Goal: Check status: Check status

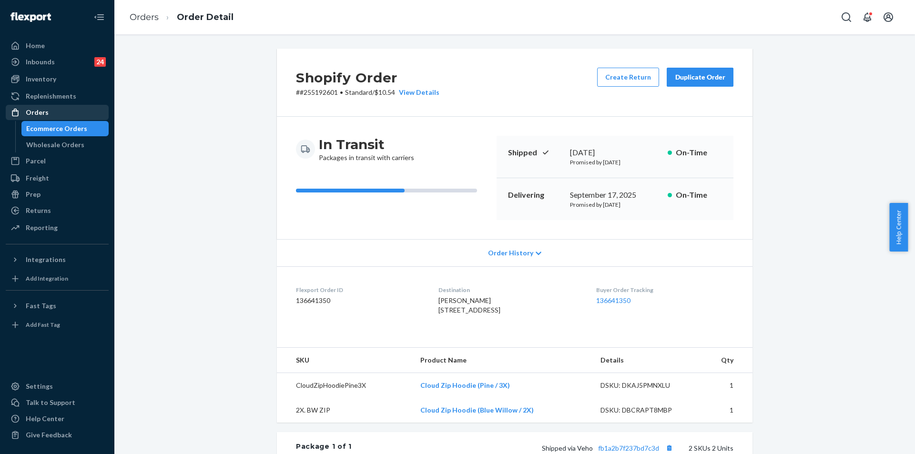
click at [78, 106] on div "Orders" at bounding box center [57, 112] width 101 height 13
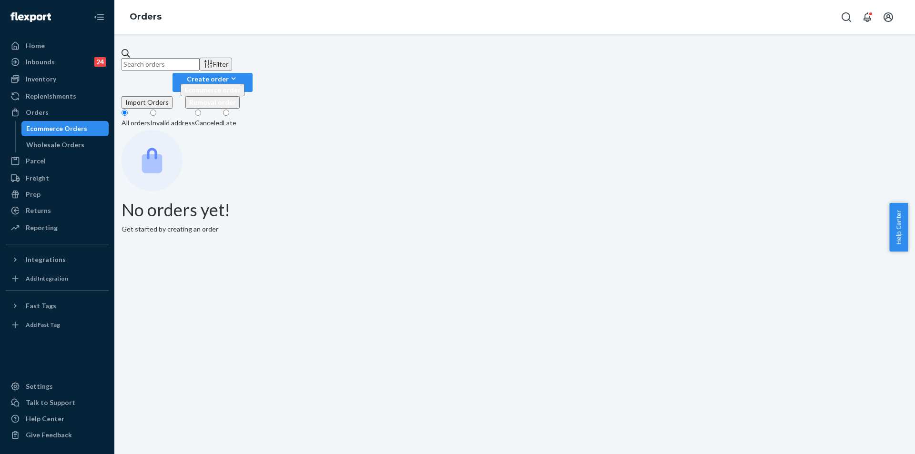
click at [200, 58] on input "text" at bounding box center [161, 64] width 78 height 12
paste input "255297094"
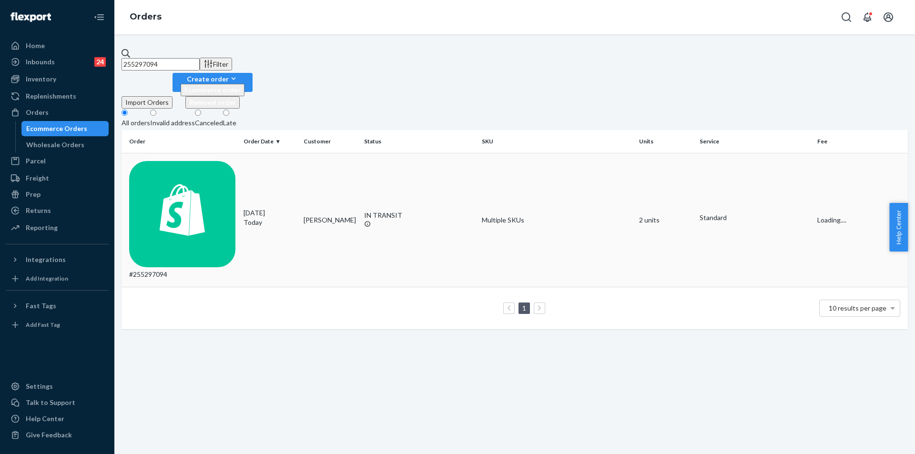
type input "255297094"
click at [462, 157] on td "IN TRANSIT" at bounding box center [419, 220] width 118 height 134
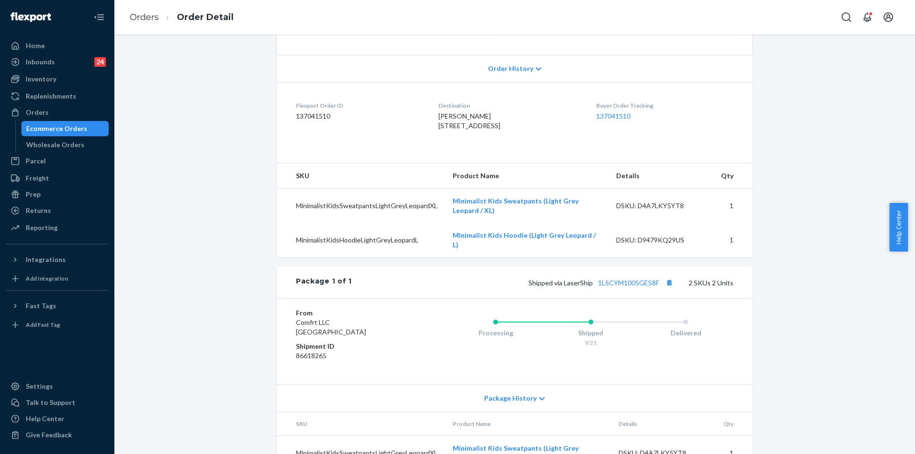
scroll to position [191, 0]
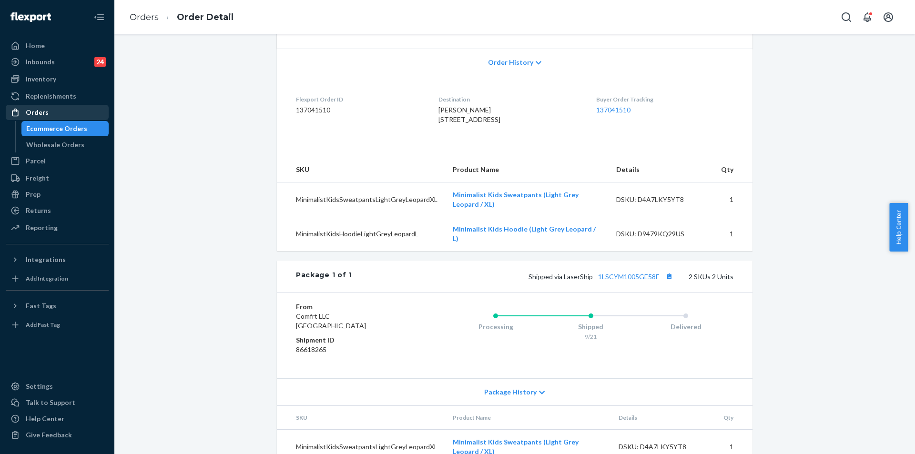
drag, startPoint x: 28, startPoint y: 113, endPoint x: 61, endPoint y: 111, distance: 33.4
click at [29, 113] on div "Orders" at bounding box center [37, 113] width 23 height 10
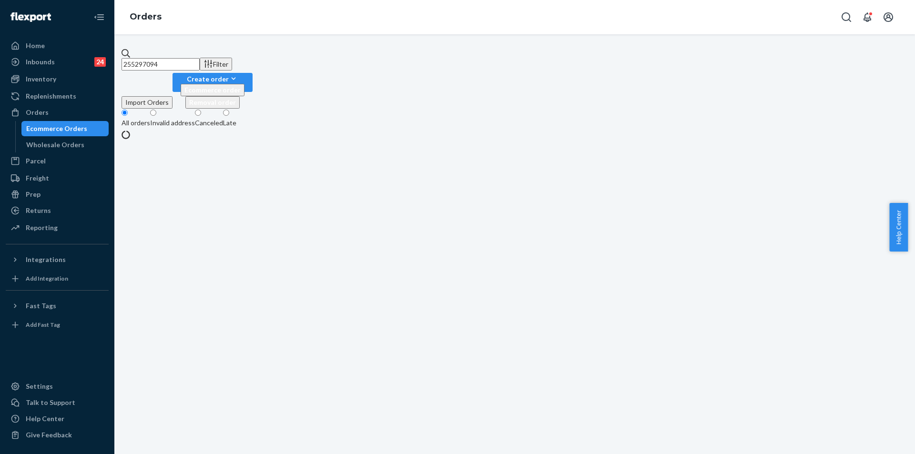
click at [200, 61] on input "255297094" at bounding box center [161, 64] width 78 height 12
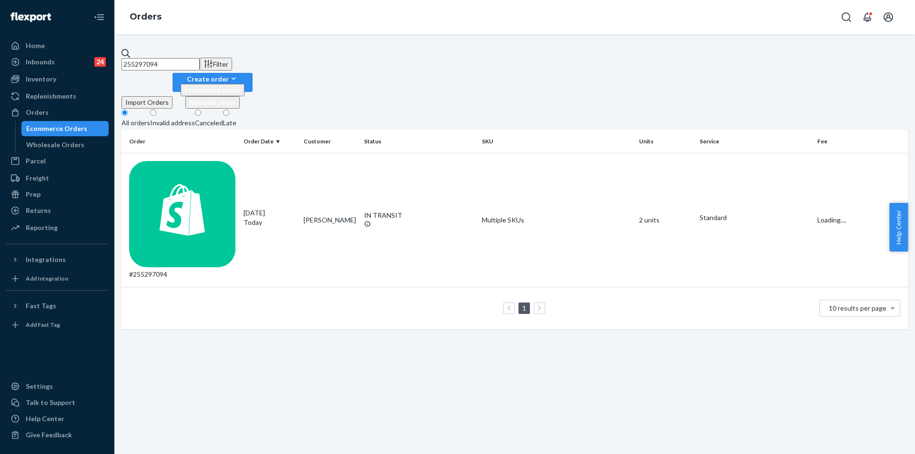
paste input "Hi [PERSON_NAME], I’m not reaching out because the shipping is delayed; I am re…"
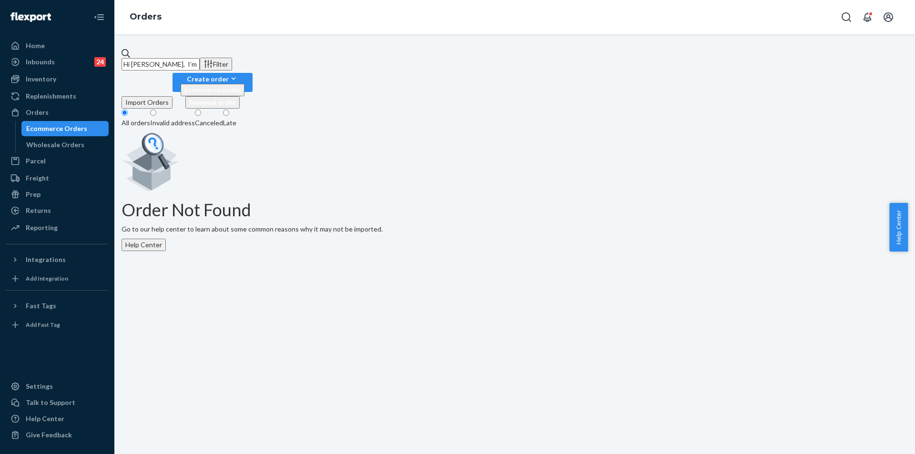
click at [200, 61] on input "Hi [PERSON_NAME], I’m not reaching out because the shipping is delayed; I am re…" at bounding box center [161, 64] width 78 height 12
paste input "255192601"
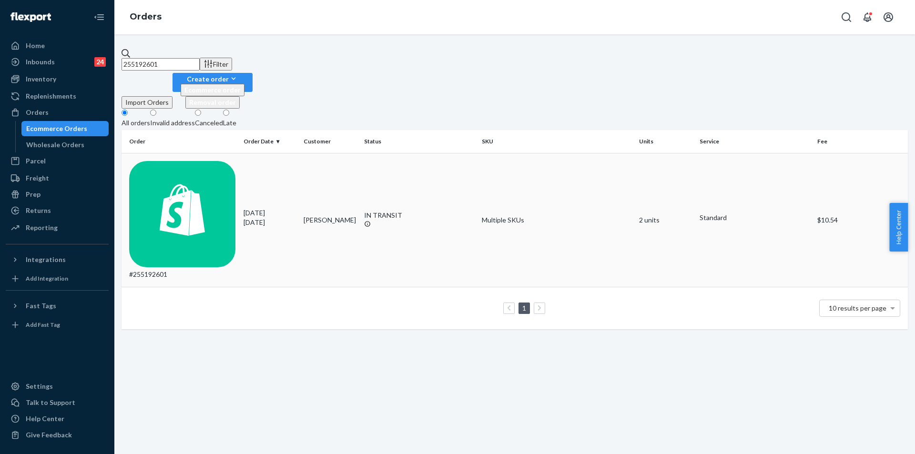
type input "255192601"
click at [478, 160] on td "Multiple SKUs" at bounding box center [556, 220] width 157 height 134
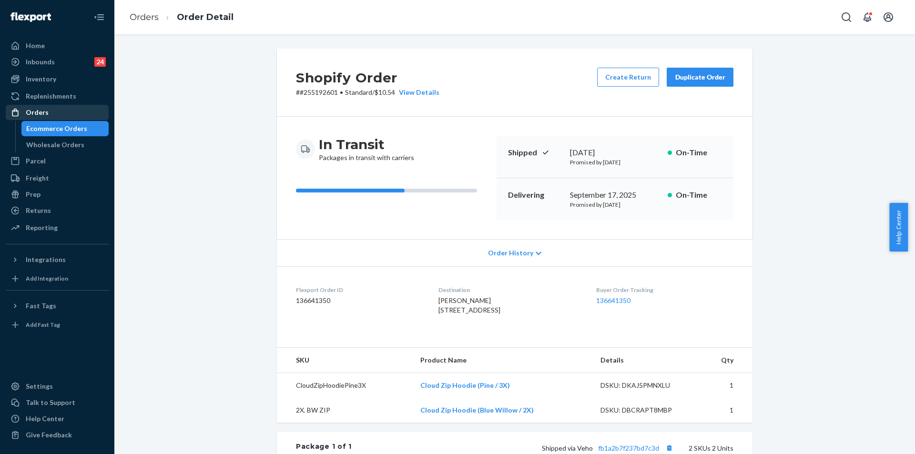
click at [54, 112] on div "Orders" at bounding box center [57, 112] width 101 height 13
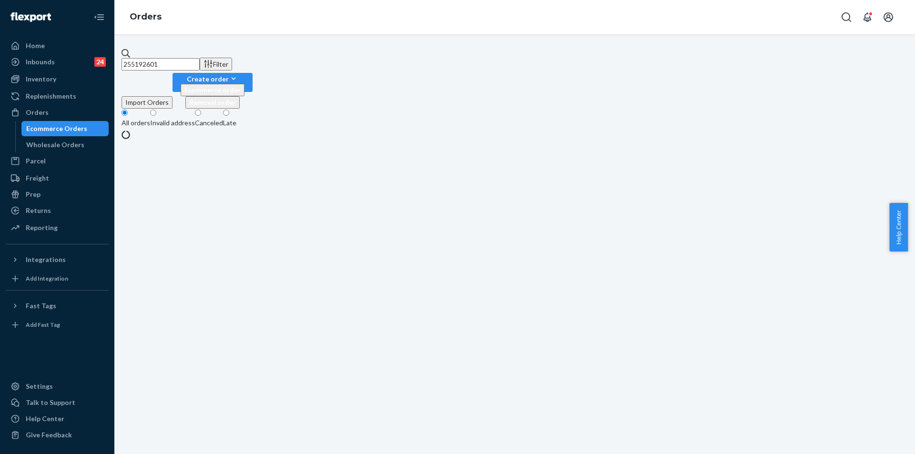
click at [200, 63] on input "255192601" at bounding box center [161, 64] width 78 height 12
paste input "[EMAIL_ADDRESS][DOMAIN_NAME]"
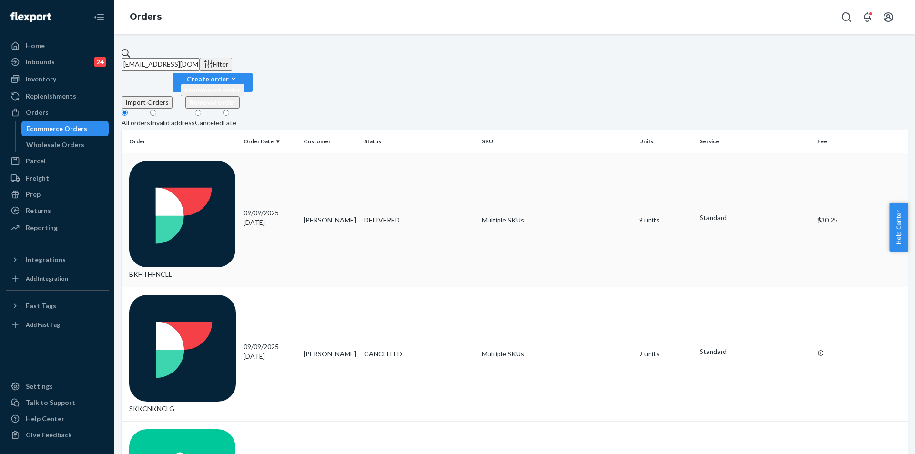
type input "[EMAIL_ADDRESS][DOMAIN_NAME]"
click at [439, 157] on td "DELIVERED" at bounding box center [419, 220] width 118 height 134
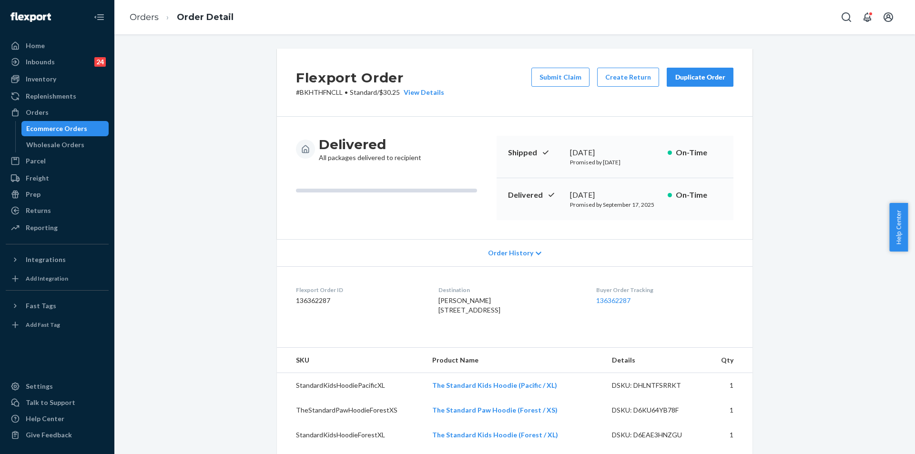
copy div "[DATE]"
drag, startPoint x: 566, startPoint y: 195, endPoint x: 644, endPoint y: 195, distance: 77.7
click at [644, 195] on div "[DATE]" at bounding box center [615, 195] width 90 height 11
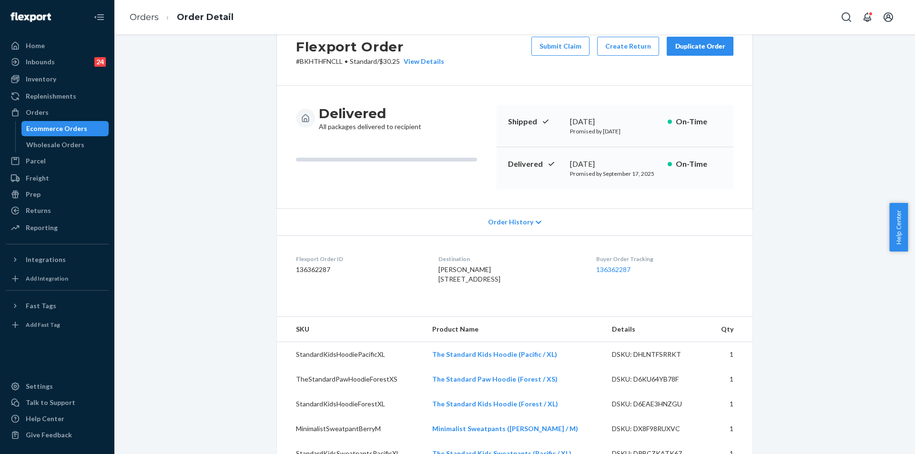
scroll to position [48, 0]
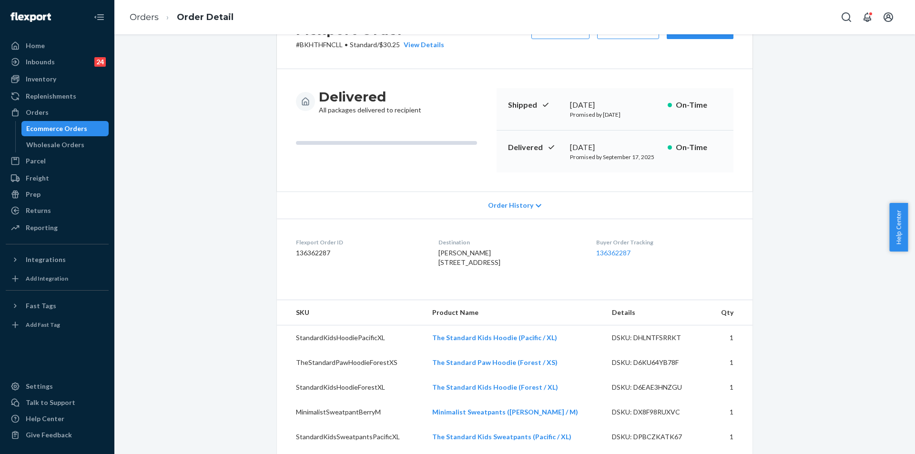
drag, startPoint x: 434, startPoint y: 262, endPoint x: 438, endPoint y: 269, distance: 8.3
click at [439, 266] on span "[PERSON_NAME] [STREET_ADDRESS]" at bounding box center [470, 258] width 62 height 18
click at [430, 266] on dl "Flexport Order ID 136362287 Destination [PERSON_NAME] [STREET_ADDRESS] US Buyer…" at bounding box center [515, 255] width 476 height 72
copy span "[STREET_ADDRESS]"
drag, startPoint x: 431, startPoint y: 263, endPoint x: 454, endPoint y: 287, distance: 33.4
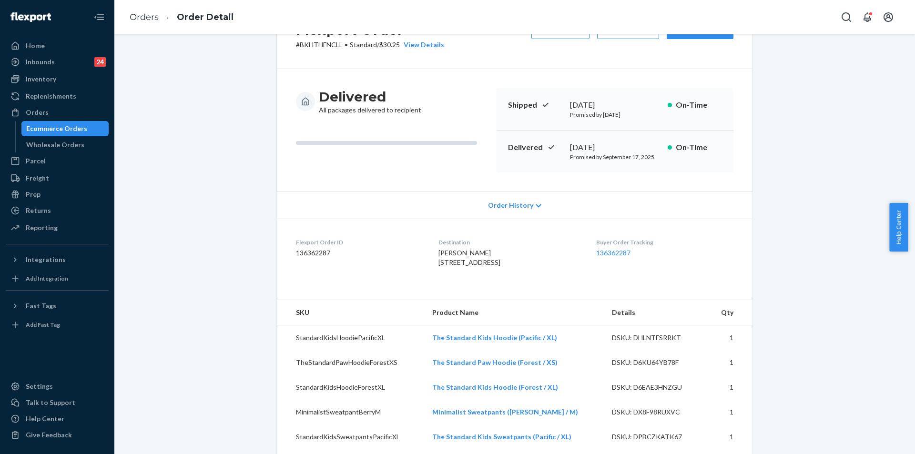
click at [454, 267] on div "[PERSON_NAME] [STREET_ADDRESS]" at bounding box center [510, 257] width 142 height 19
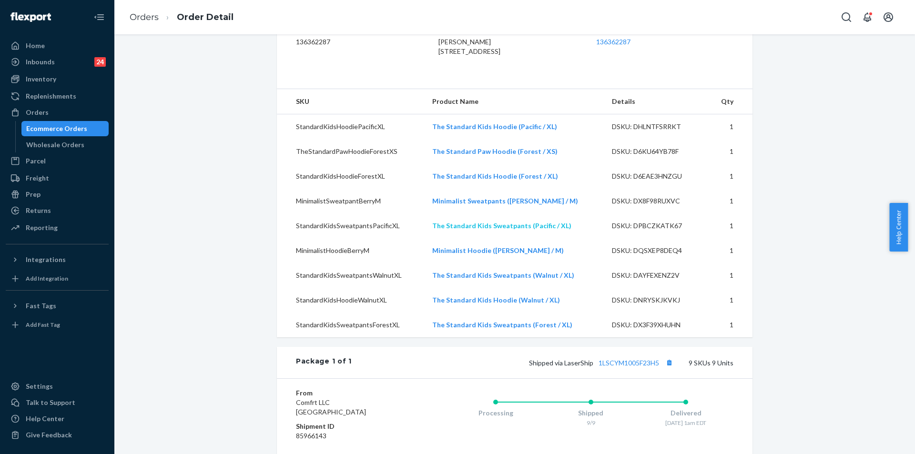
scroll to position [334, 0]
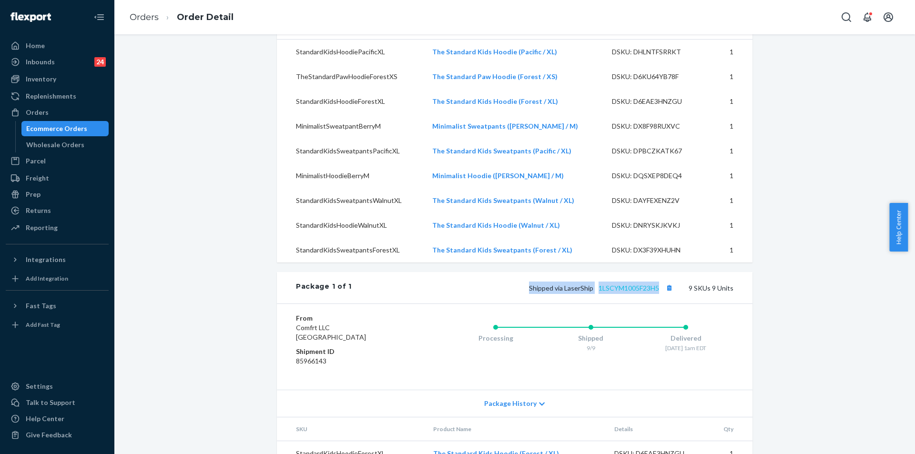
copy span "Shipped via LaserShip 1LSCYM1005F23H5"
drag, startPoint x: 524, startPoint y: 319, endPoint x: 657, endPoint y: 317, distance: 132.5
click at [657, 294] on div "Shipped via LaserShip 1LSCYM1005F23H5 9 SKUs 9 Units" at bounding box center [543, 288] width 382 height 12
click at [625, 292] on link "1LSCYM1005F23H5" at bounding box center [629, 288] width 61 height 8
click at [64, 115] on div "Orders" at bounding box center [57, 112] width 101 height 13
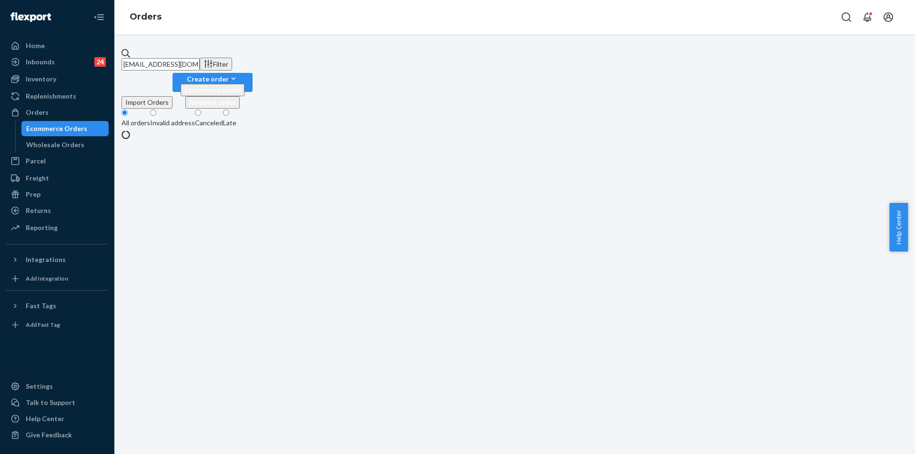
click at [200, 58] on input "[EMAIL_ADDRESS][DOMAIN_NAME]" at bounding box center [161, 64] width 78 height 12
paste input "255083084"
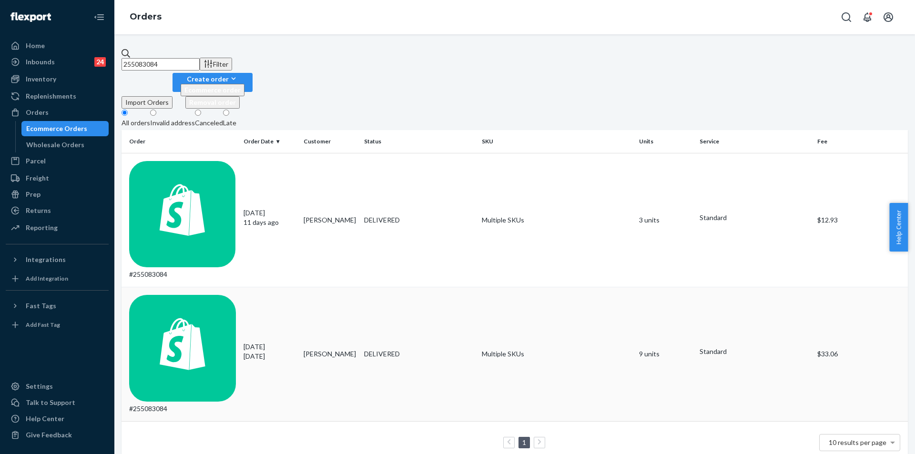
type input "255083084"
click at [455, 349] on div "DELIVERED" at bounding box center [419, 354] width 111 height 10
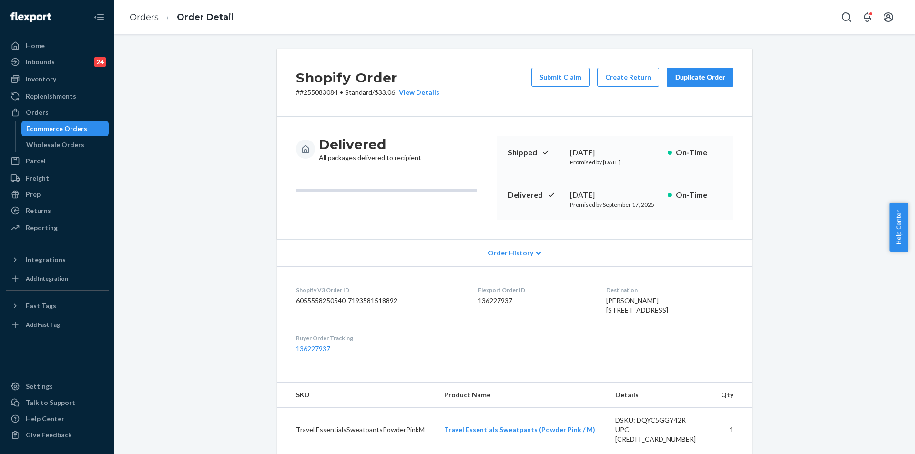
click at [700, 84] on button "Duplicate Order" at bounding box center [700, 77] width 67 height 19
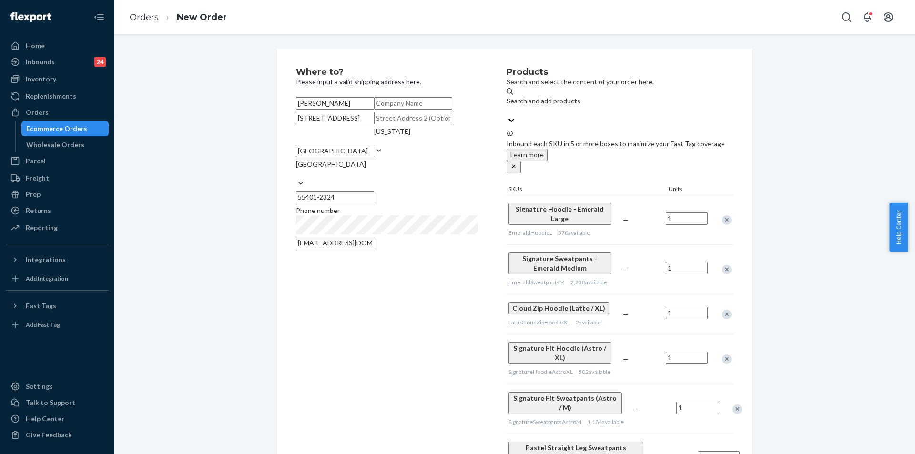
click at [727, 215] on div "Remove Item" at bounding box center [727, 220] width 10 height 10
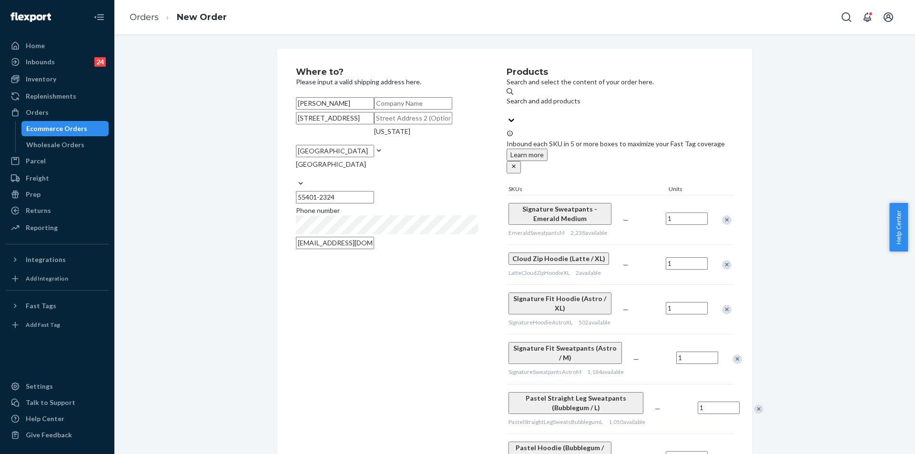
click at [726, 215] on div "Remove Item" at bounding box center [727, 220] width 10 height 10
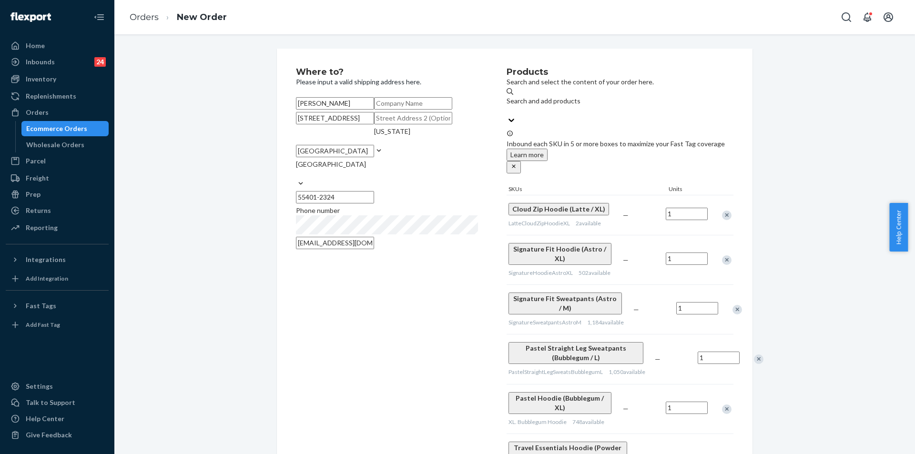
click at [726, 211] on div "Remove Item" at bounding box center [727, 216] width 10 height 10
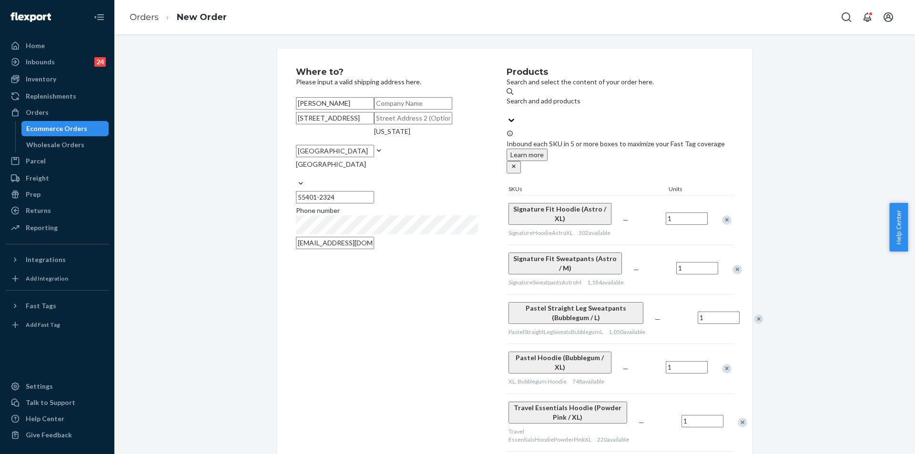
click at [726, 211] on div "Remove Item" at bounding box center [727, 216] width 10 height 10
click at [726, 215] on div "Remove Item" at bounding box center [727, 220] width 10 height 10
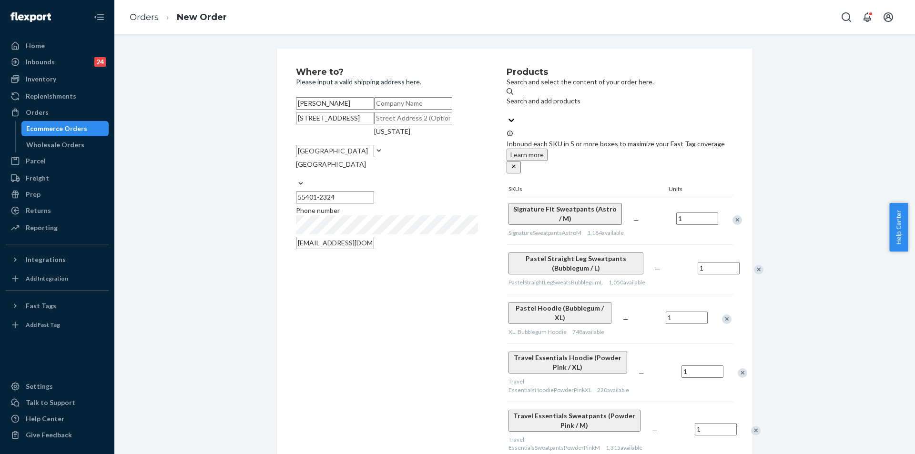
click at [733, 215] on div "Remove Item" at bounding box center [738, 220] width 10 height 10
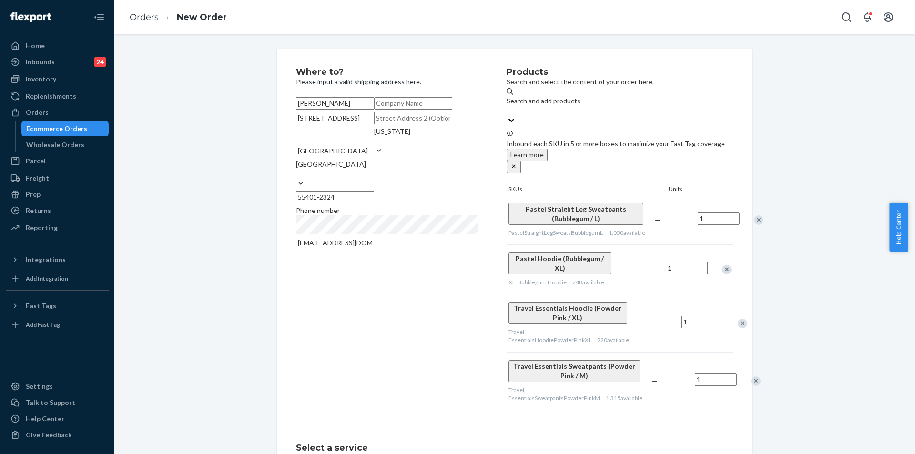
click at [722, 265] on div "Remove Item" at bounding box center [727, 270] width 10 height 10
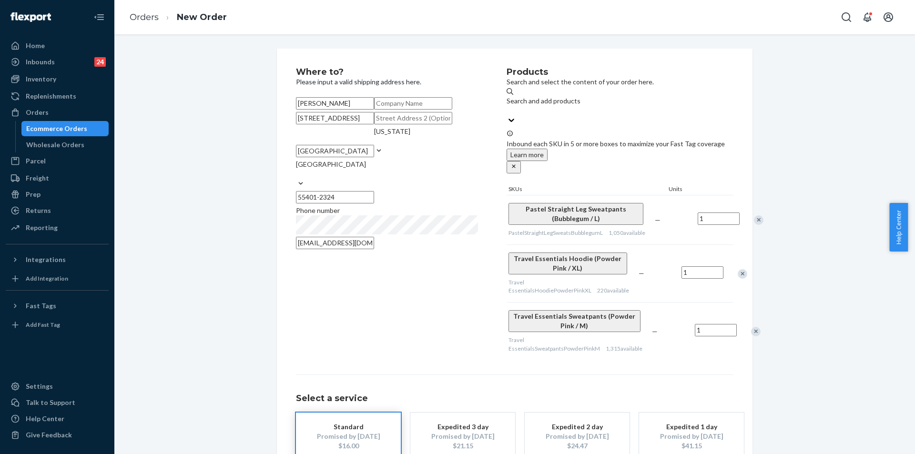
click at [738, 269] on div "Remove Item" at bounding box center [743, 274] width 10 height 10
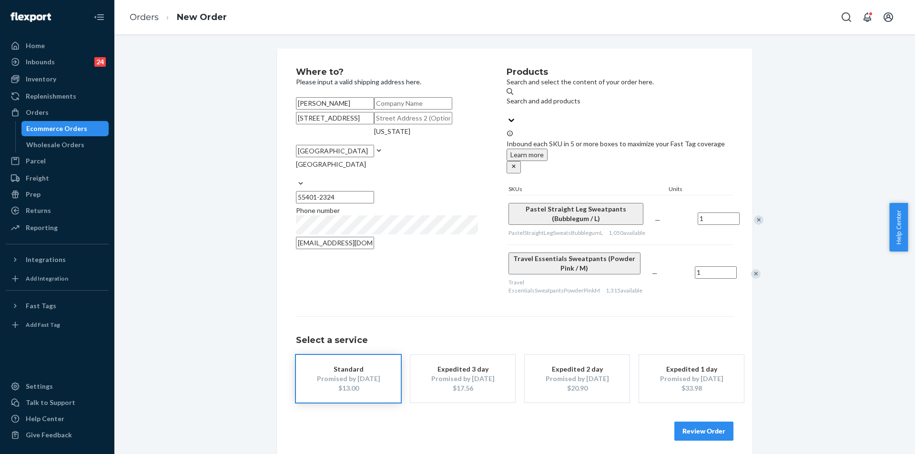
click at [751, 269] on div "Remove Item" at bounding box center [756, 274] width 10 height 10
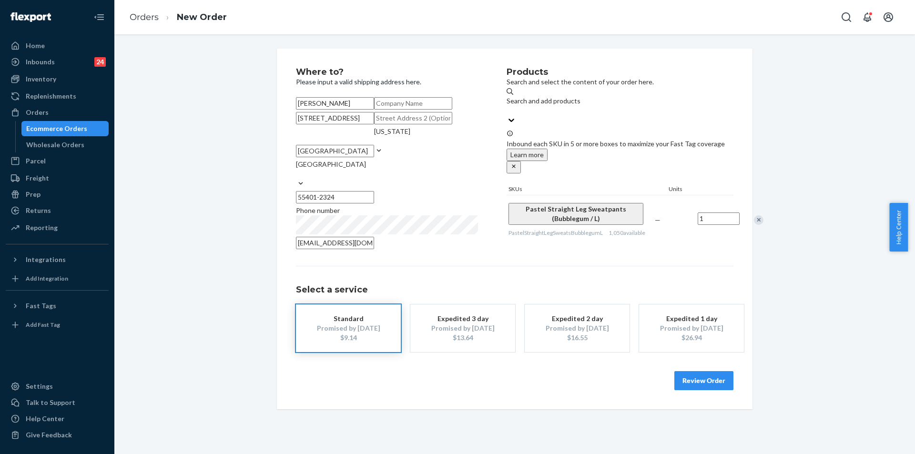
click at [567, 343] on div "$16.55" at bounding box center [577, 338] width 76 height 10
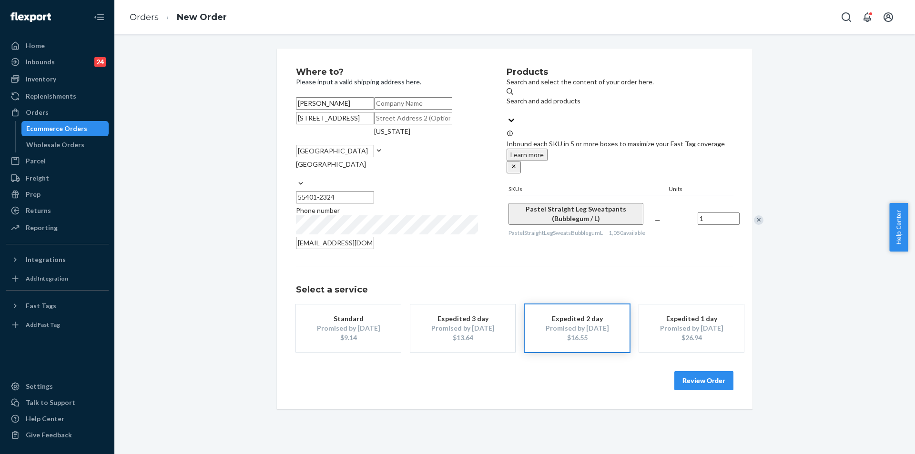
scroll to position [28, 0]
click at [700, 390] on button "Review Order" at bounding box center [704, 380] width 59 height 19
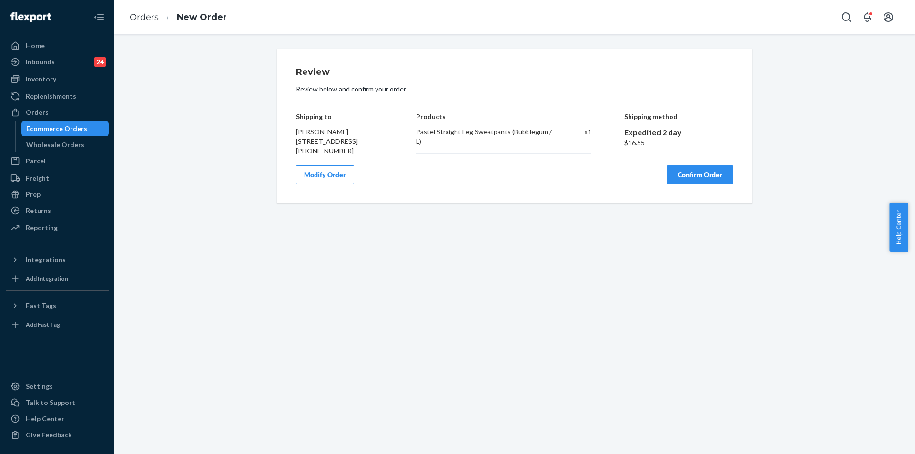
scroll to position [0, 0]
click at [173, 79] on div "Review Review below and confirm your order Shipping to [PERSON_NAME] [STREET_AD…" at bounding box center [515, 126] width 787 height 155
click at [722, 184] on button "Confirm Order" at bounding box center [700, 174] width 67 height 19
